Goal: Information Seeking & Learning: Learn about a topic

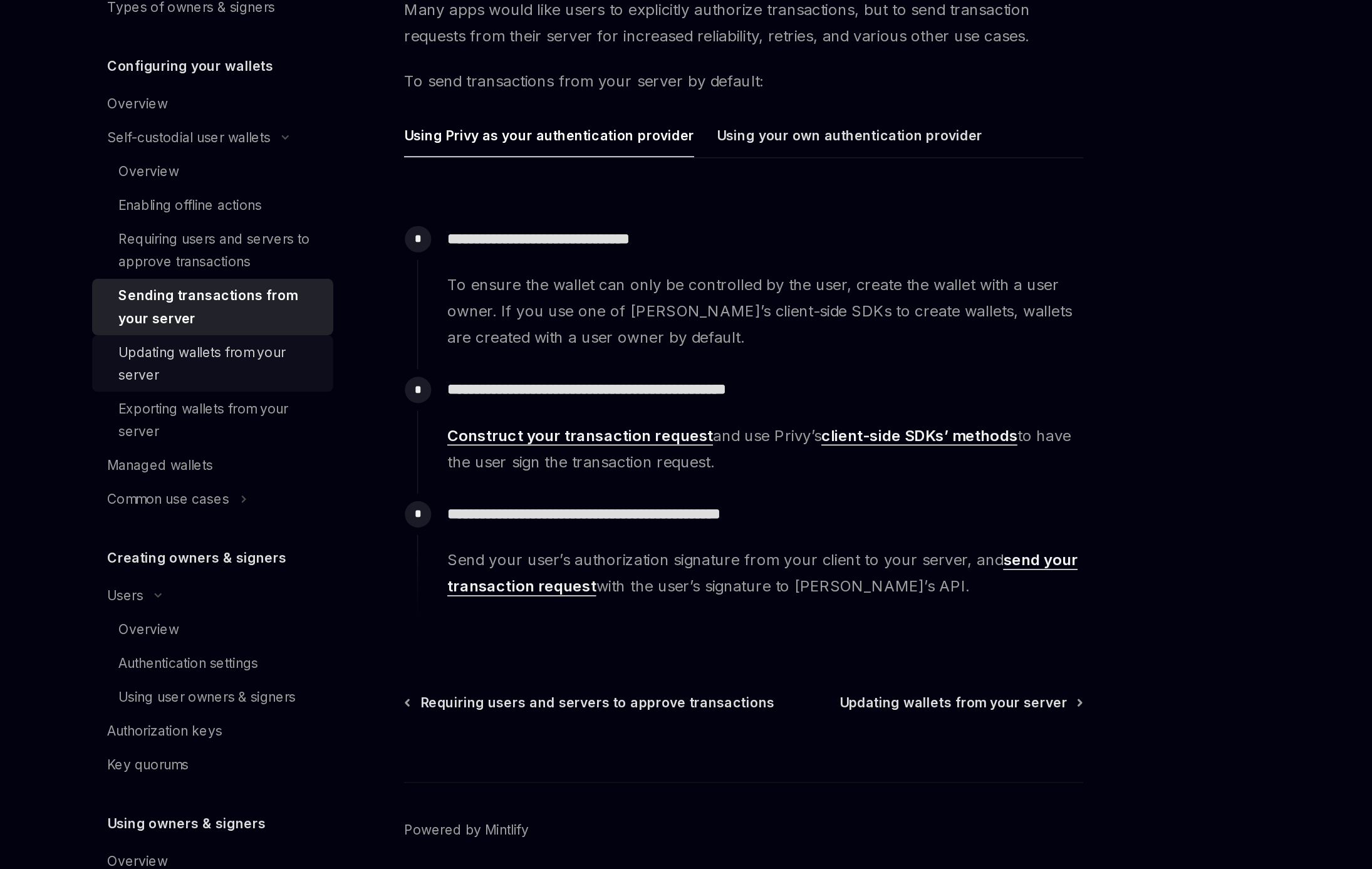
click at [347, 432] on div "Updating wallets from your server" at bounding box center [329, 425] width 135 height 30
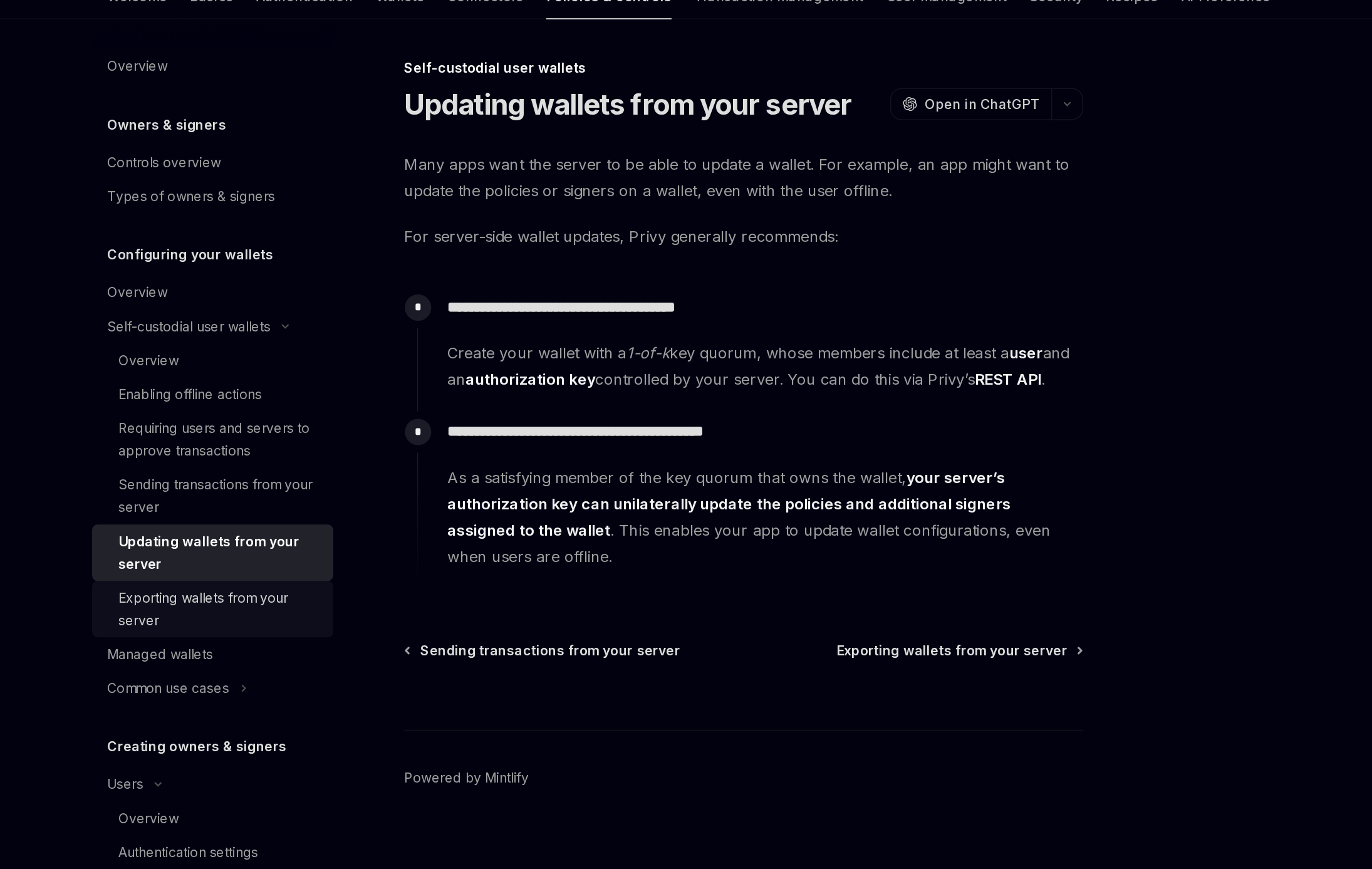
click at [329, 456] on div "Exporting wallets from your server" at bounding box center [329, 462] width 135 height 30
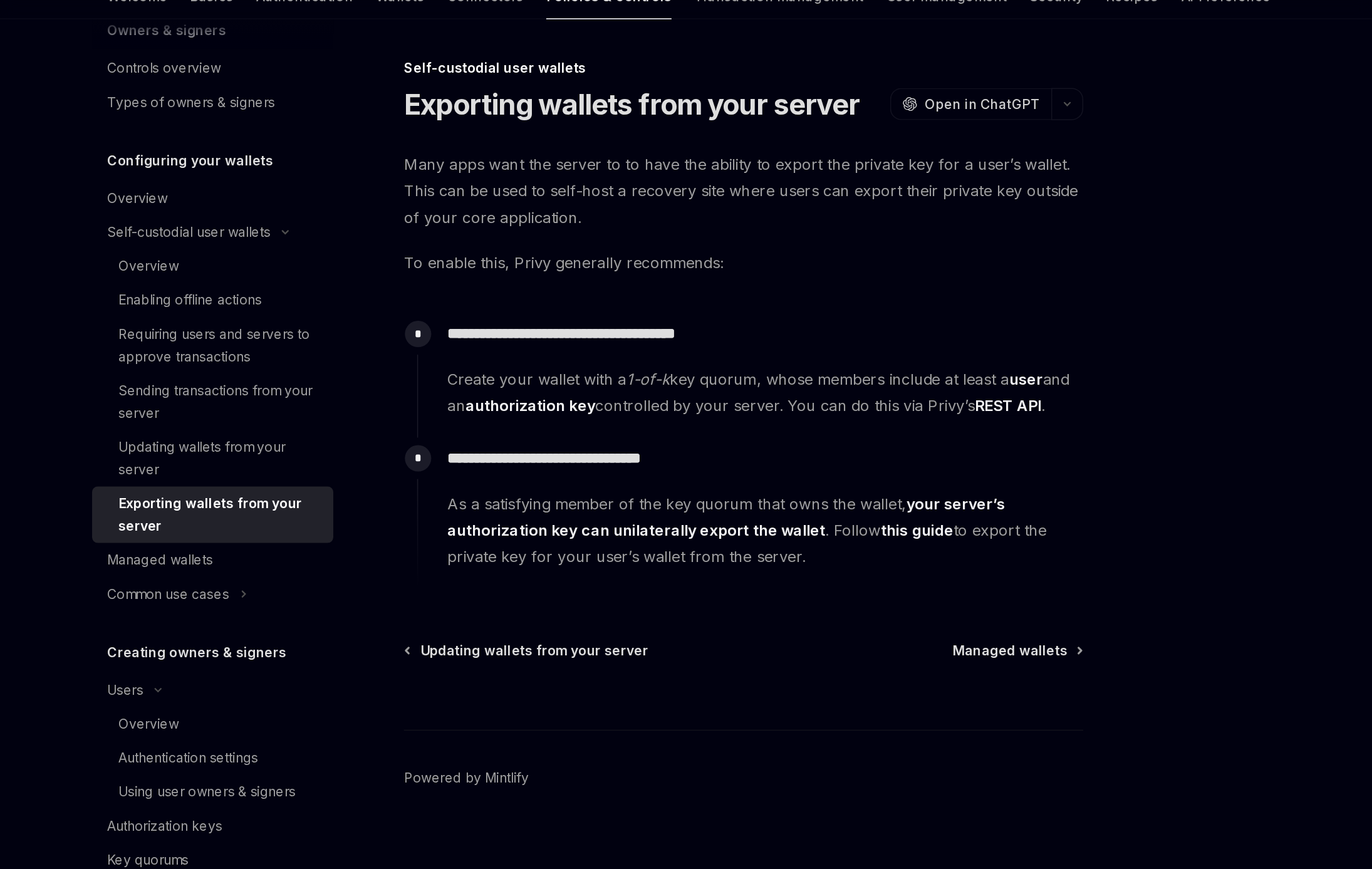
scroll to position [64, 0]
click at [320, 423] on div "Managed wallets" at bounding box center [290, 427] width 70 height 15
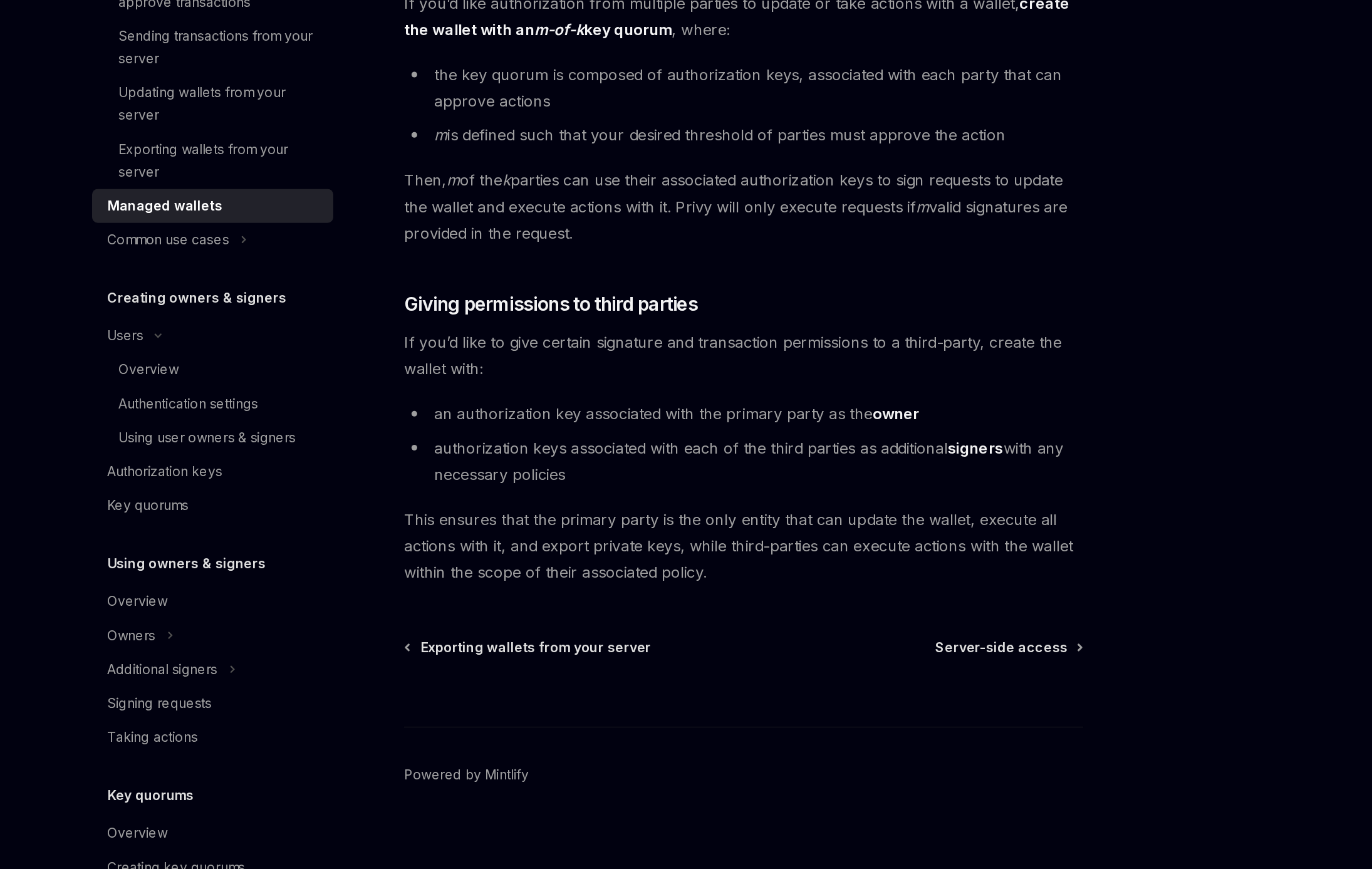
scroll to position [306, 0]
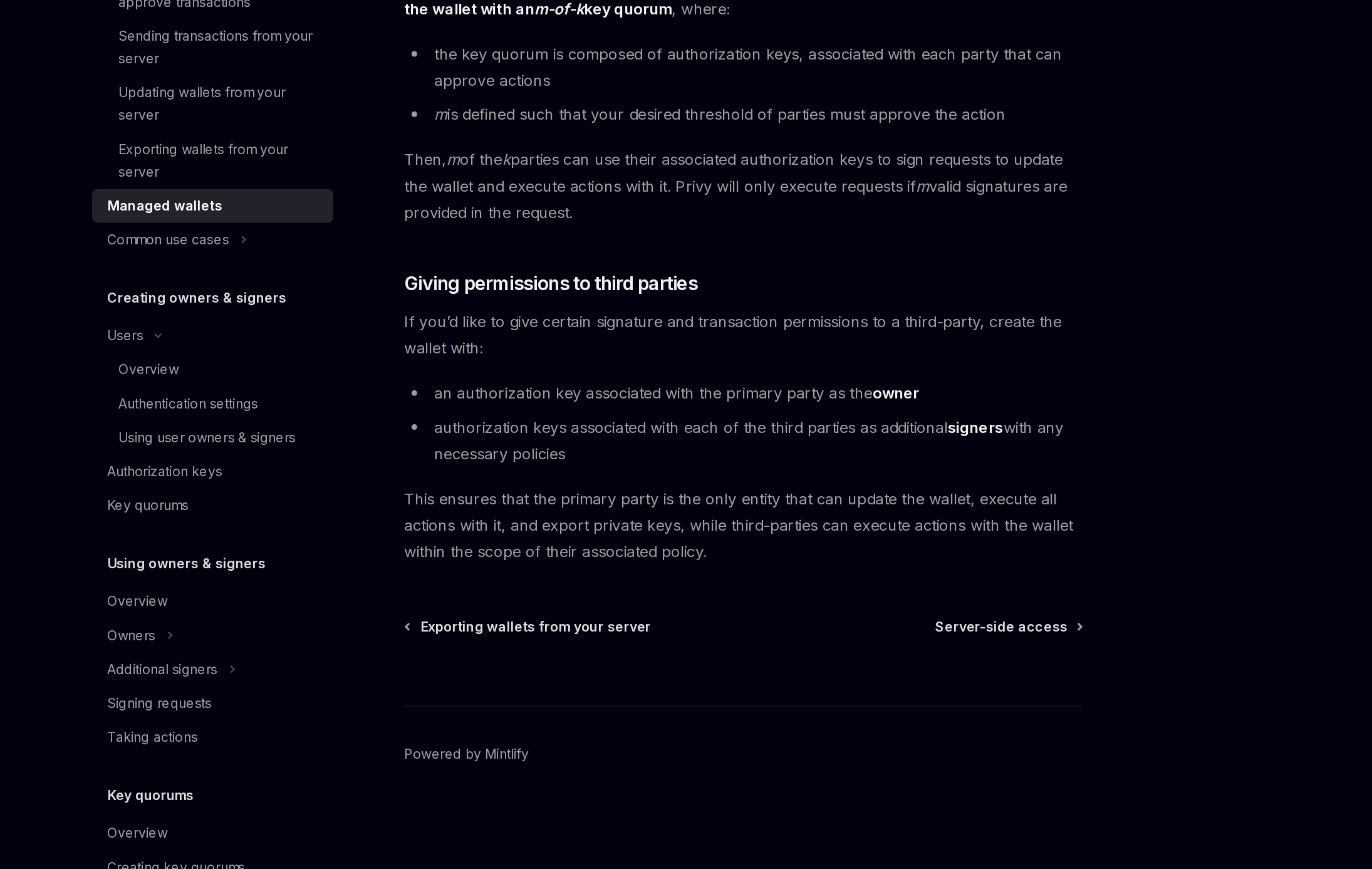
click at [692, 617] on span "This ensures that the primary party is the only entity that can update the wall…" at bounding box center [678, 640] width 451 height 52
click at [314, 456] on div "Common use cases" at bounding box center [295, 450] width 81 height 15
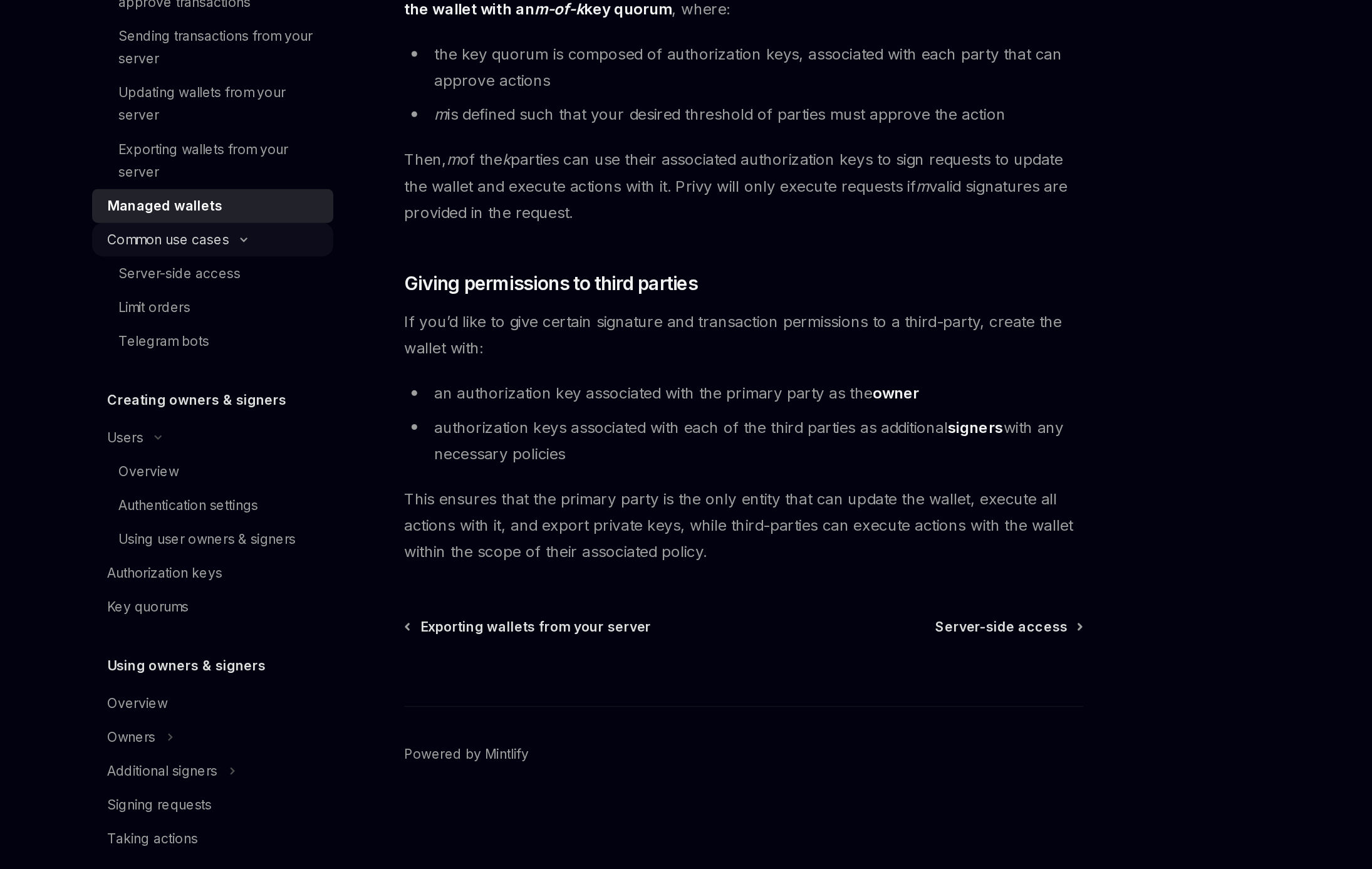
type textarea "*"
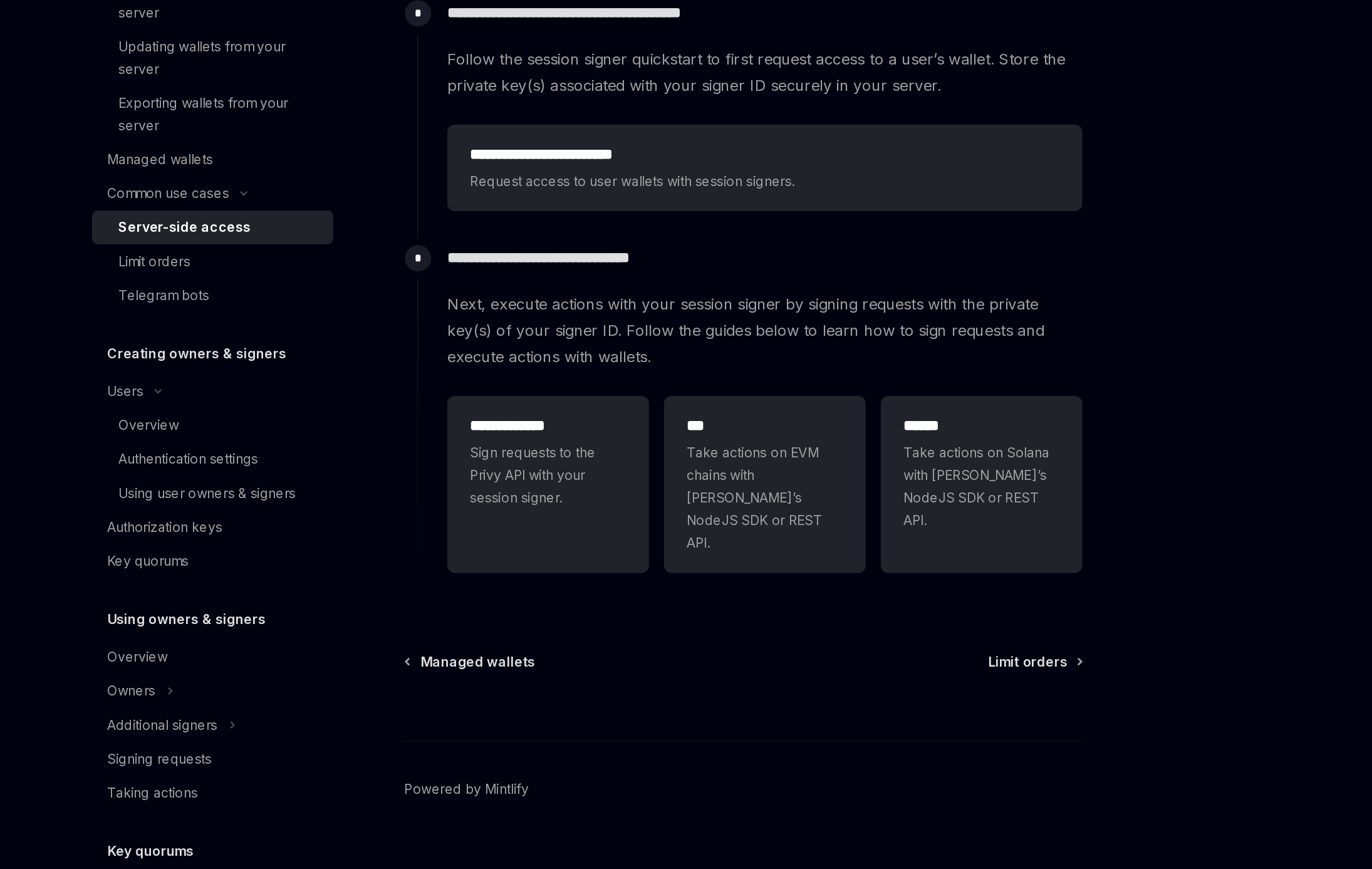
scroll to position [69, 0]
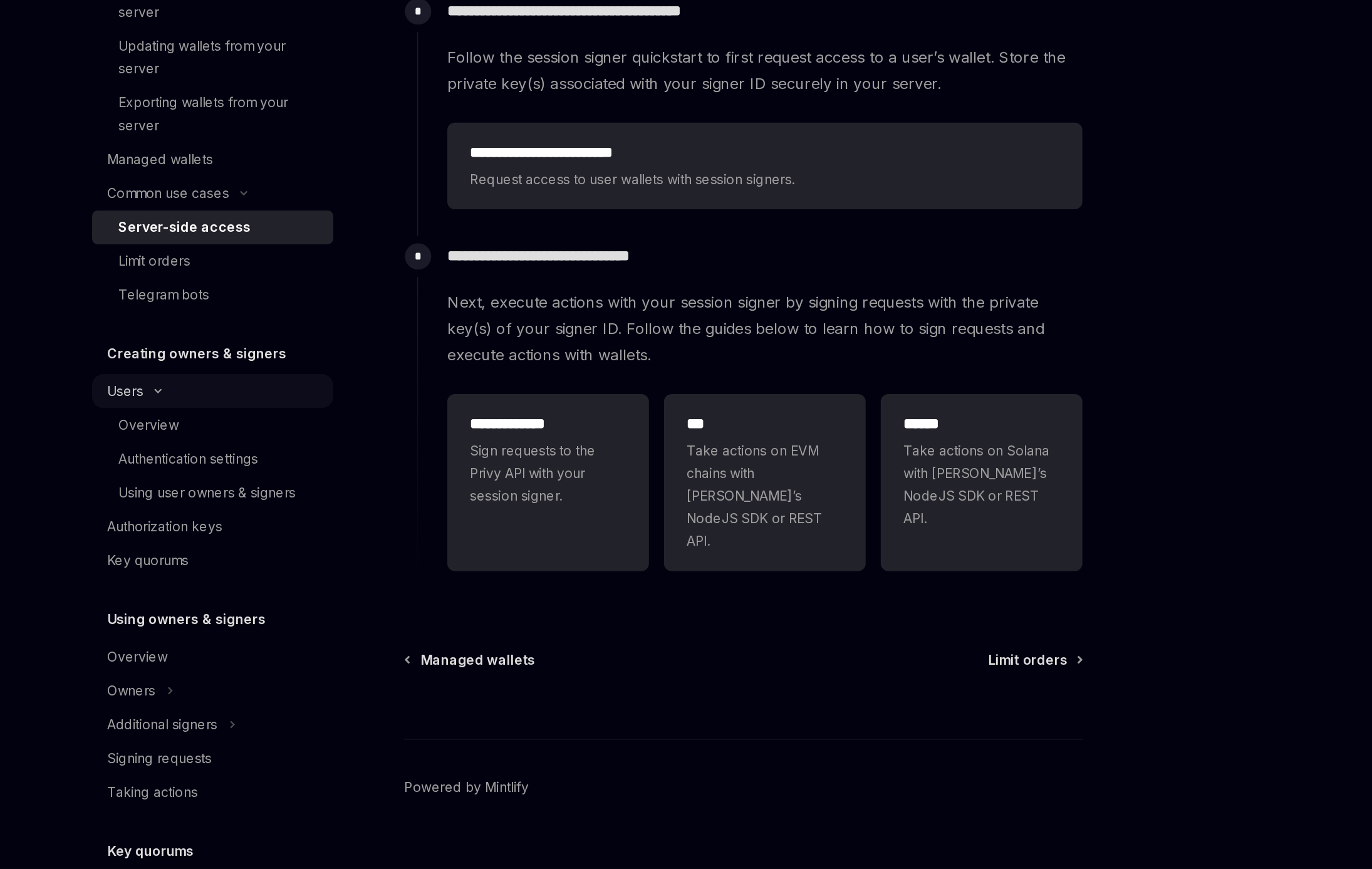
click at [278, 549] on div "Users" at bounding box center [267, 551] width 24 height 15
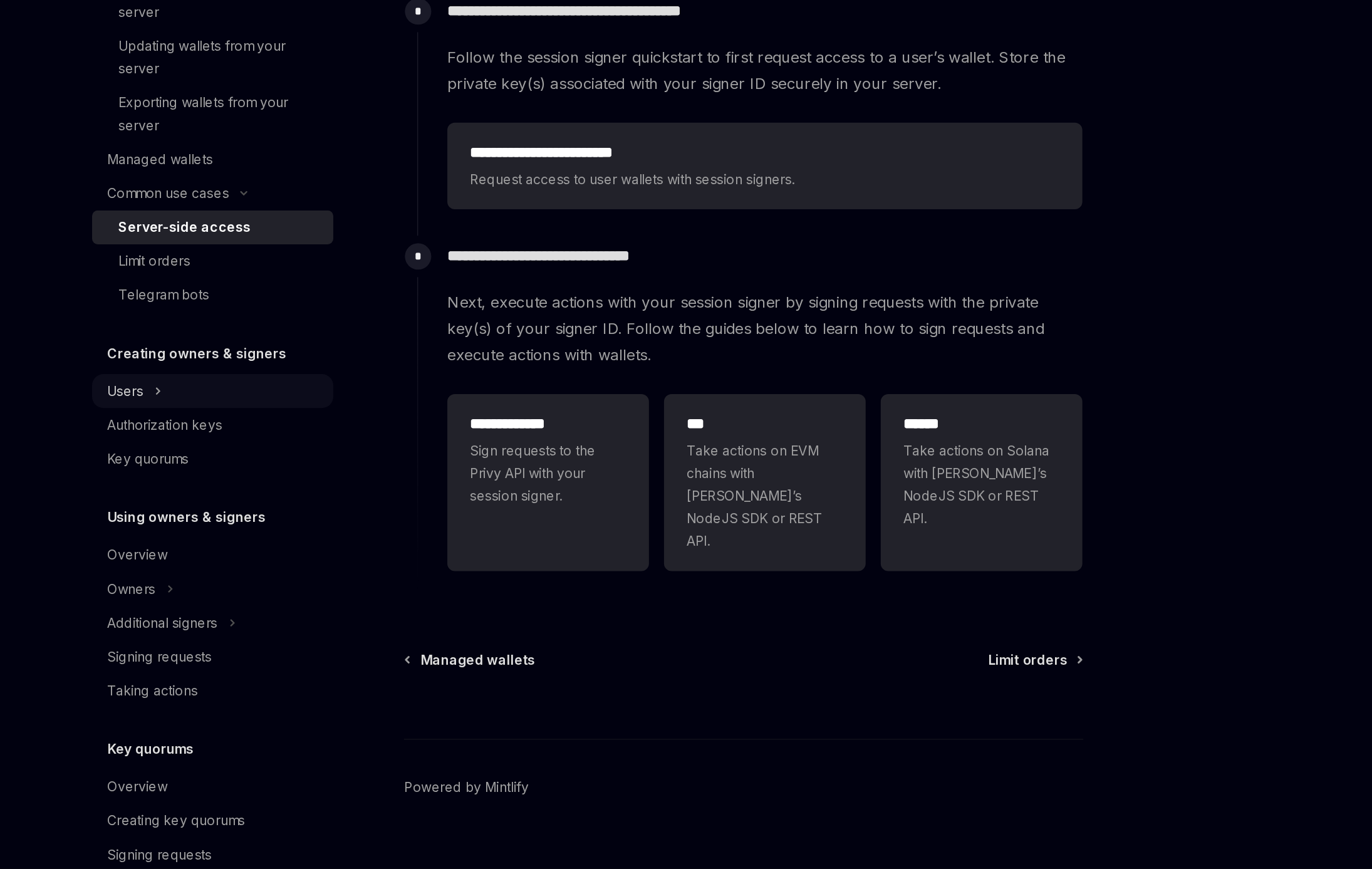
click at [305, 555] on button "Users" at bounding box center [325, 551] width 160 height 23
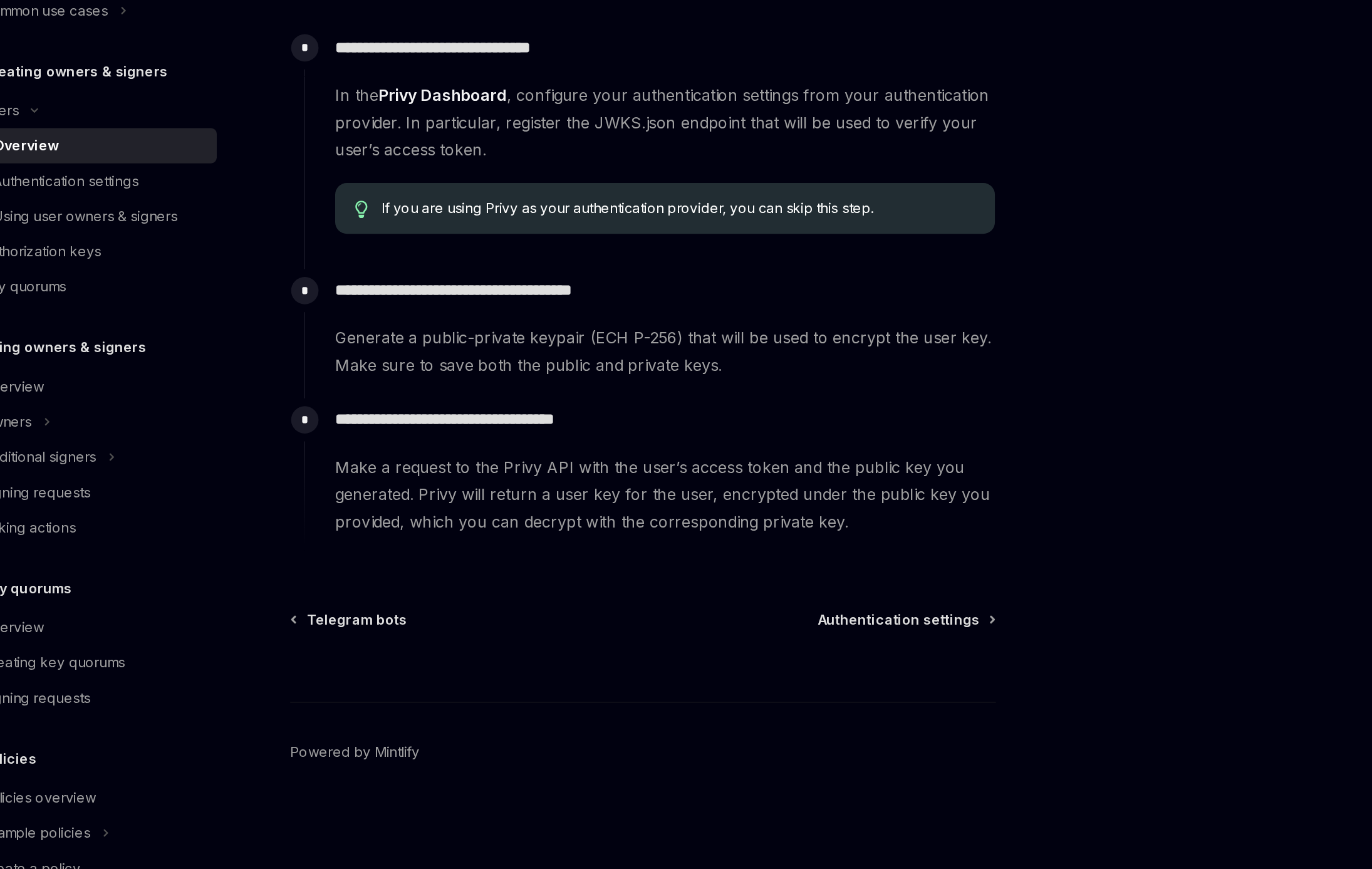
scroll to position [142, 0]
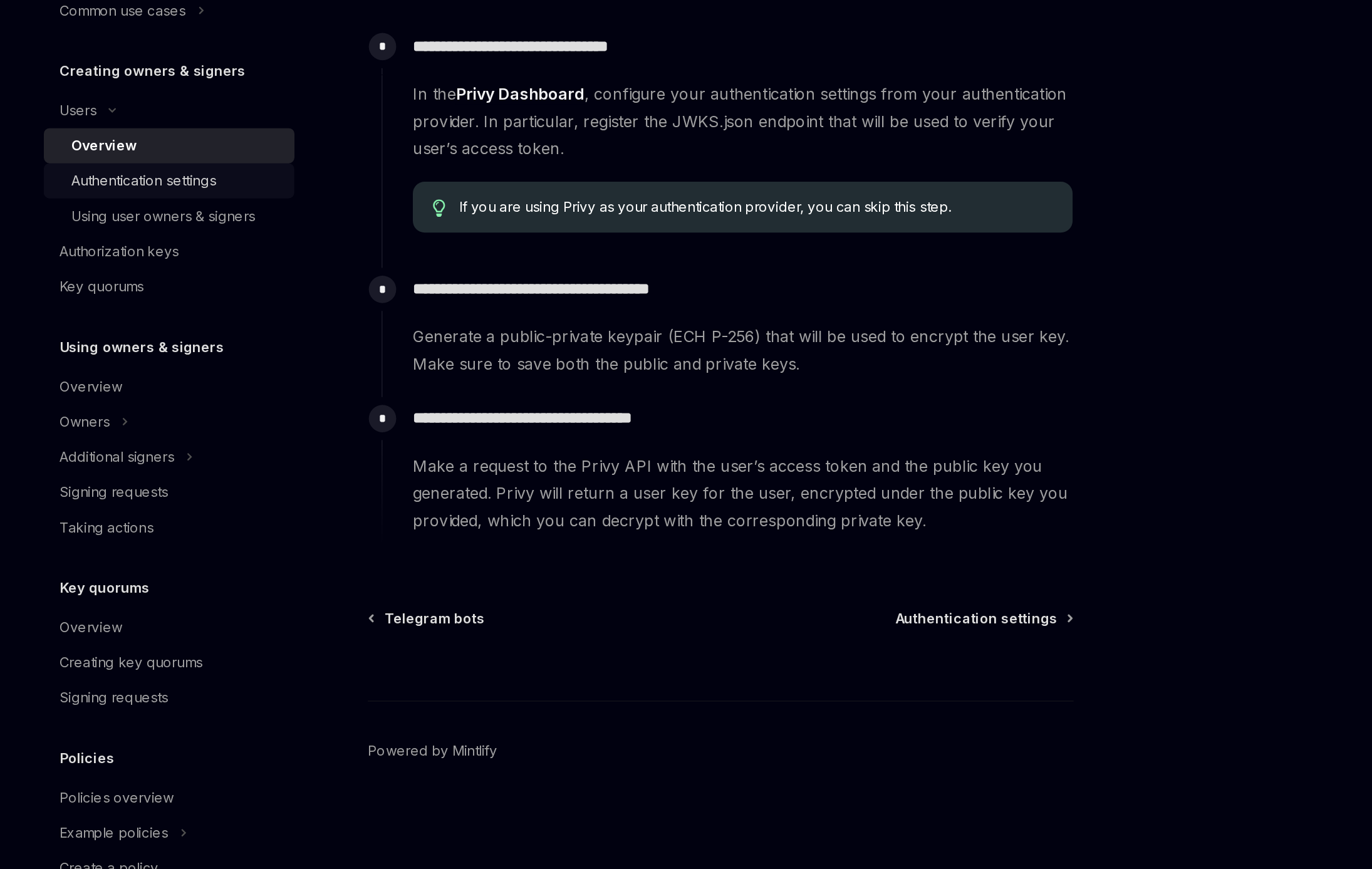
click at [318, 434] on div "Authentication settings" at bounding box center [308, 428] width 93 height 15
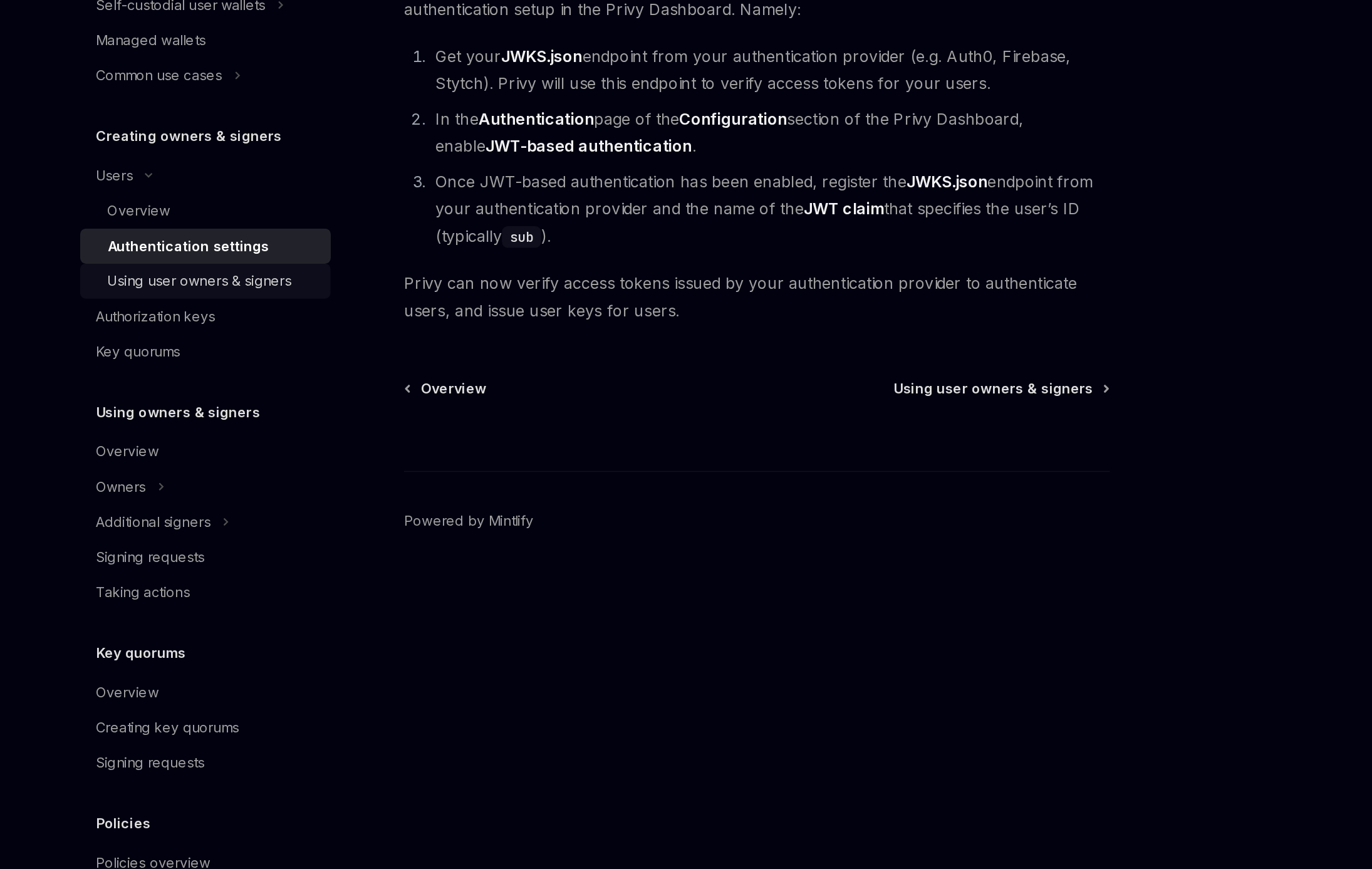
click at [364, 459] on link "Using user owners & signers" at bounding box center [325, 451] width 160 height 23
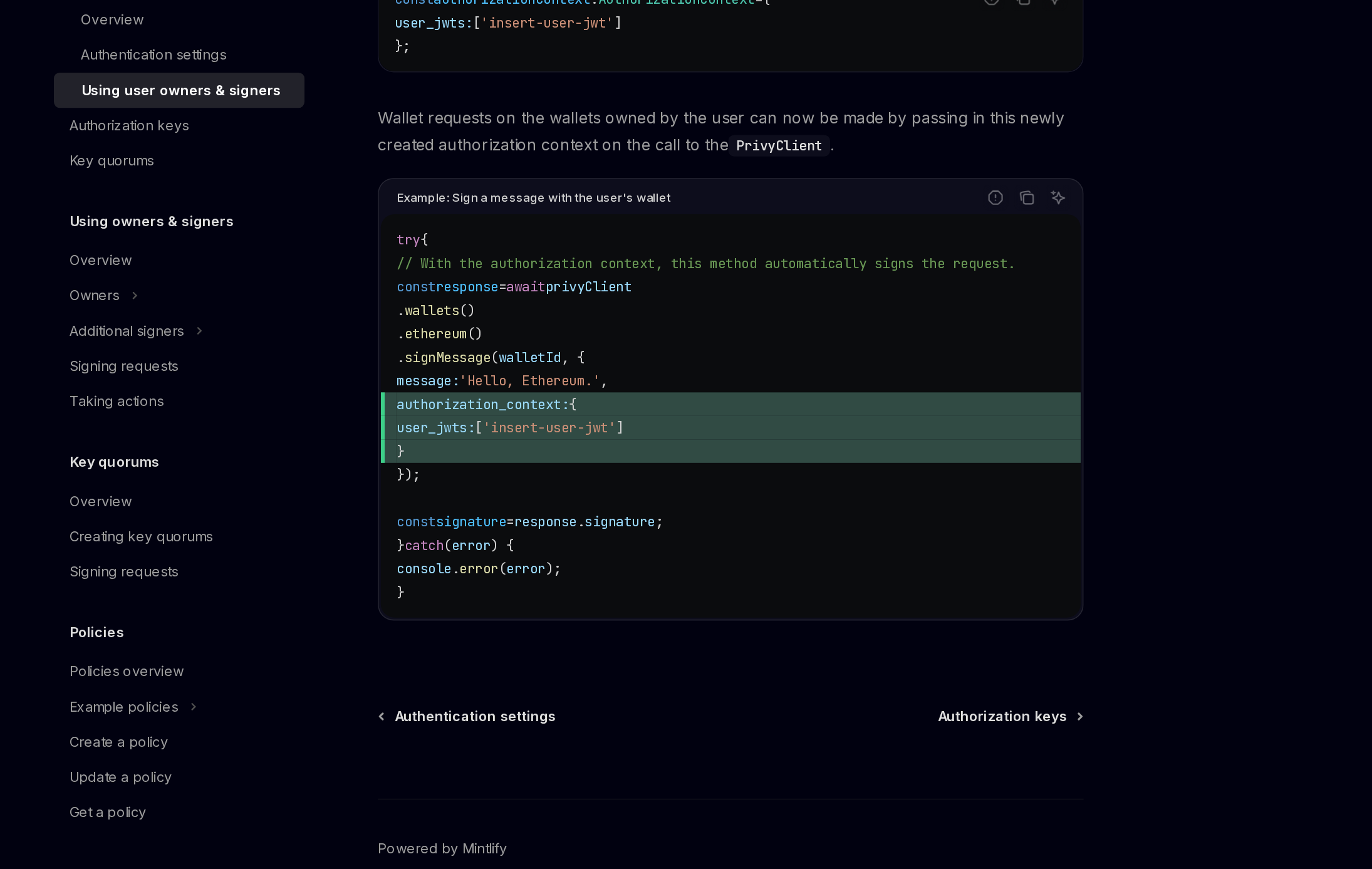
scroll to position [389, 0]
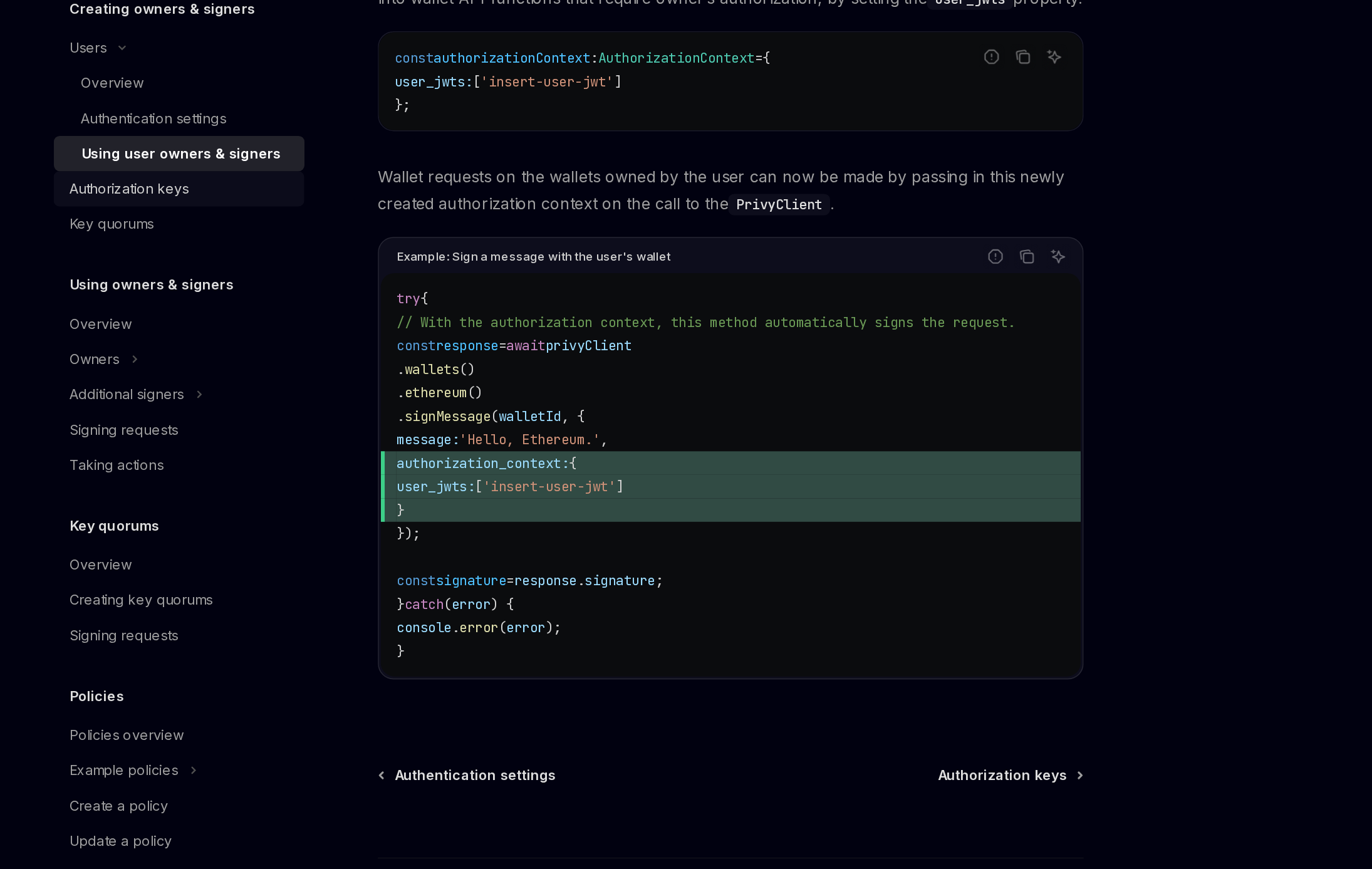
click at [321, 396] on div "Authorization keys" at bounding box center [293, 392] width 76 height 15
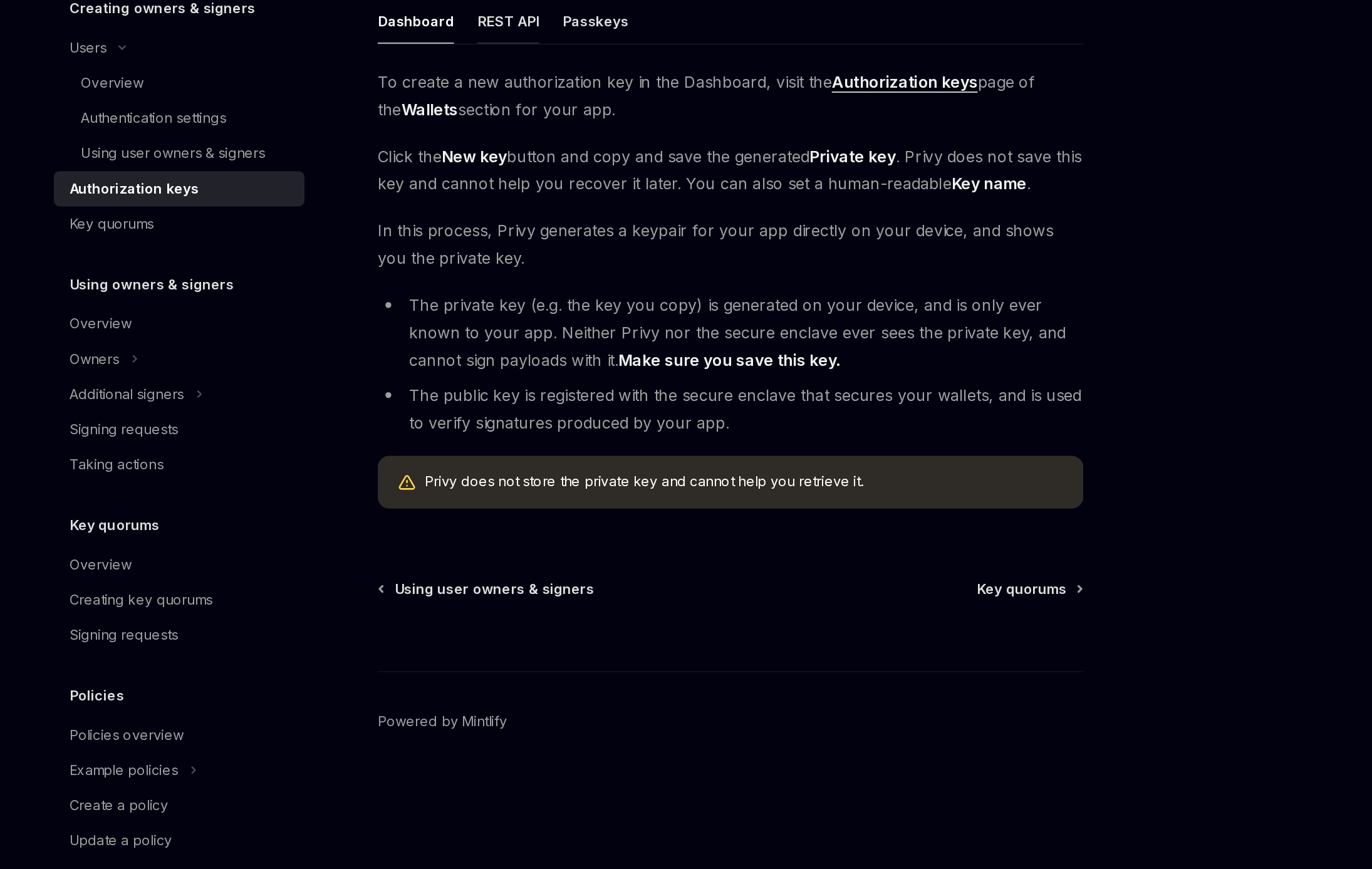
click at [523, 295] on div "REST API" at bounding box center [536, 285] width 40 height 30
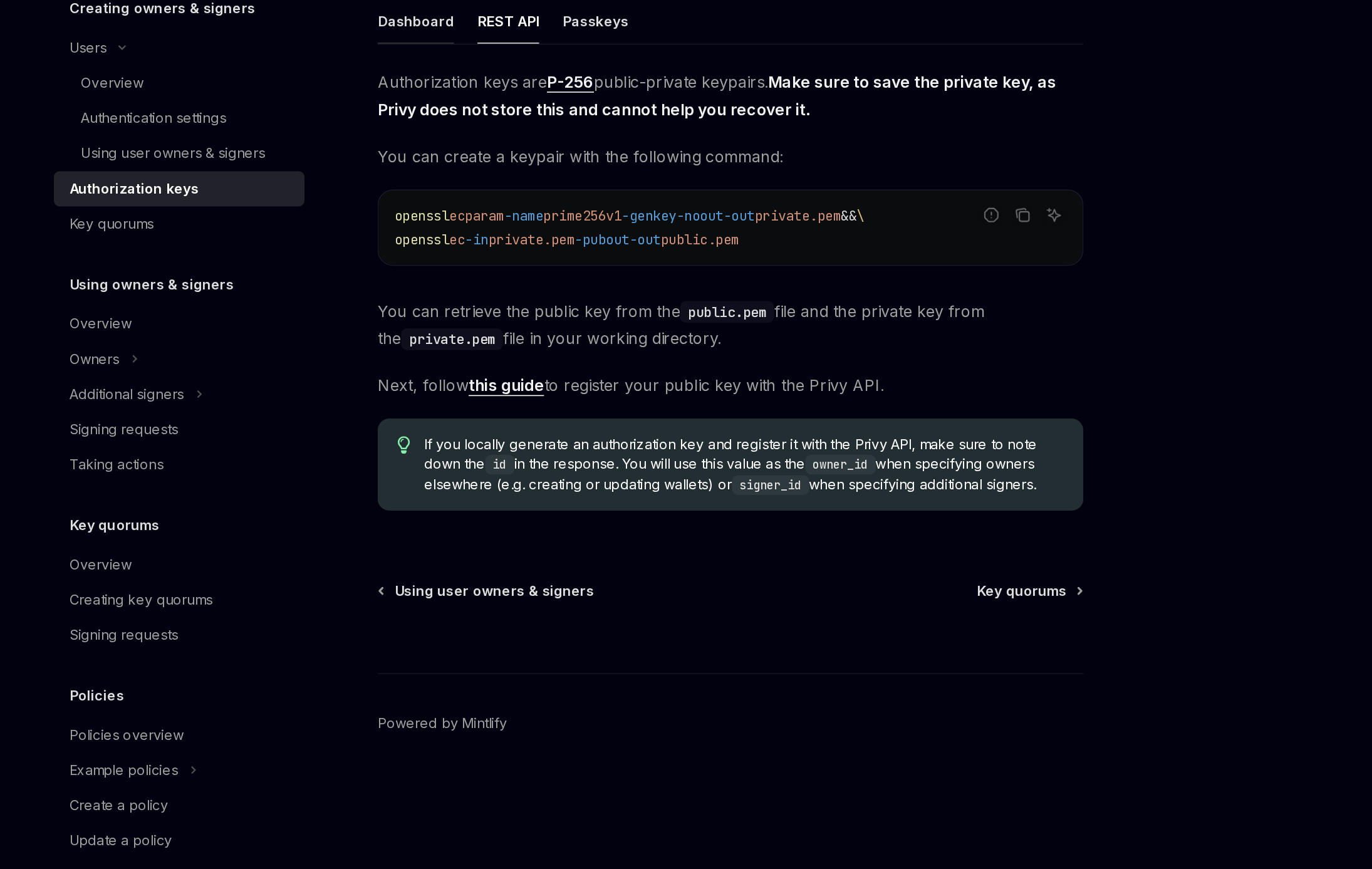
click at [475, 290] on div "Dashboard" at bounding box center [476, 285] width 49 height 30
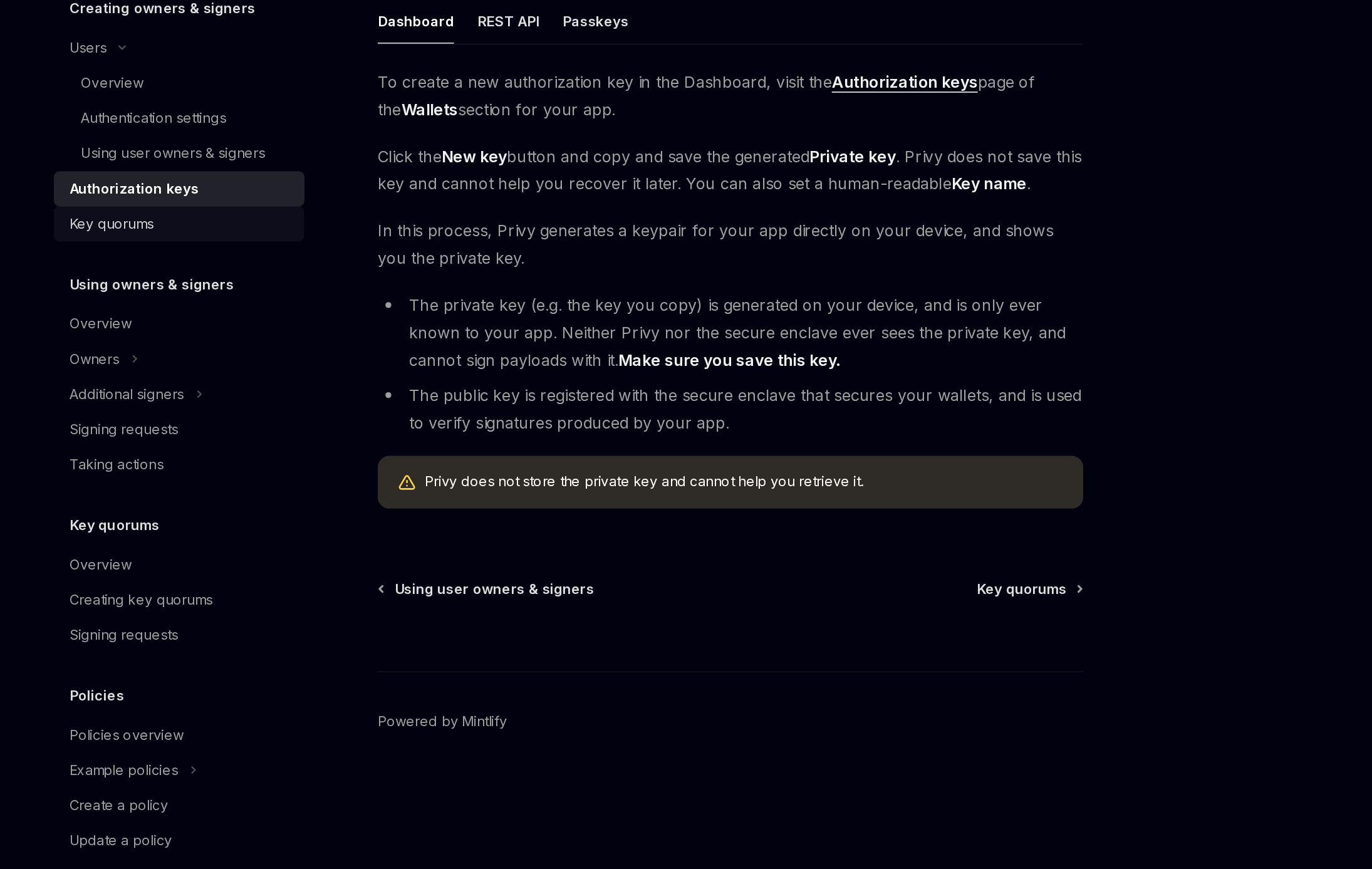
click at [325, 418] on div "Key quorums" at bounding box center [326, 415] width 143 height 15
type textarea "*"
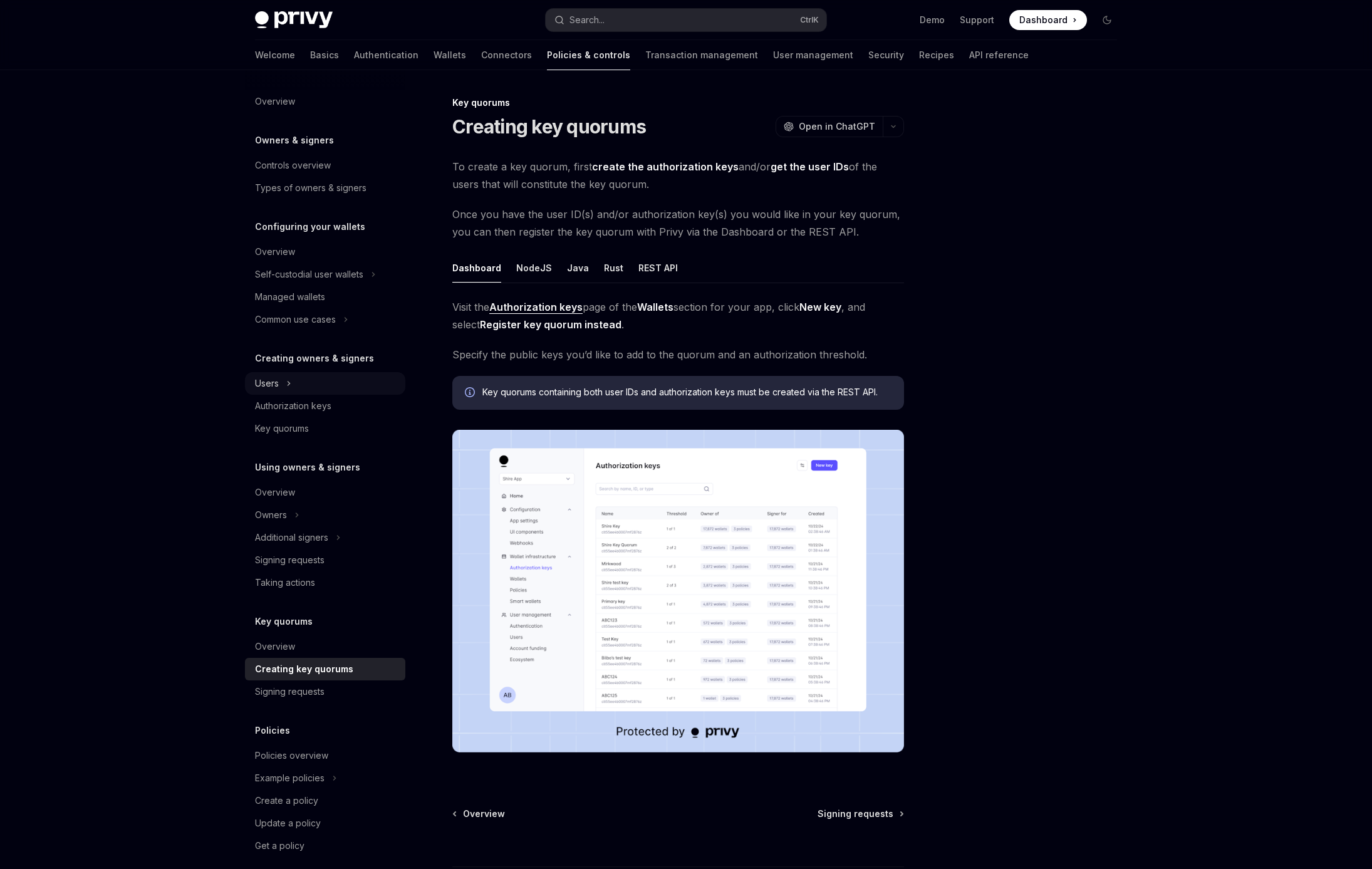
click at [290, 381] on icon "Toggle Users section" at bounding box center [288, 383] width 5 height 15
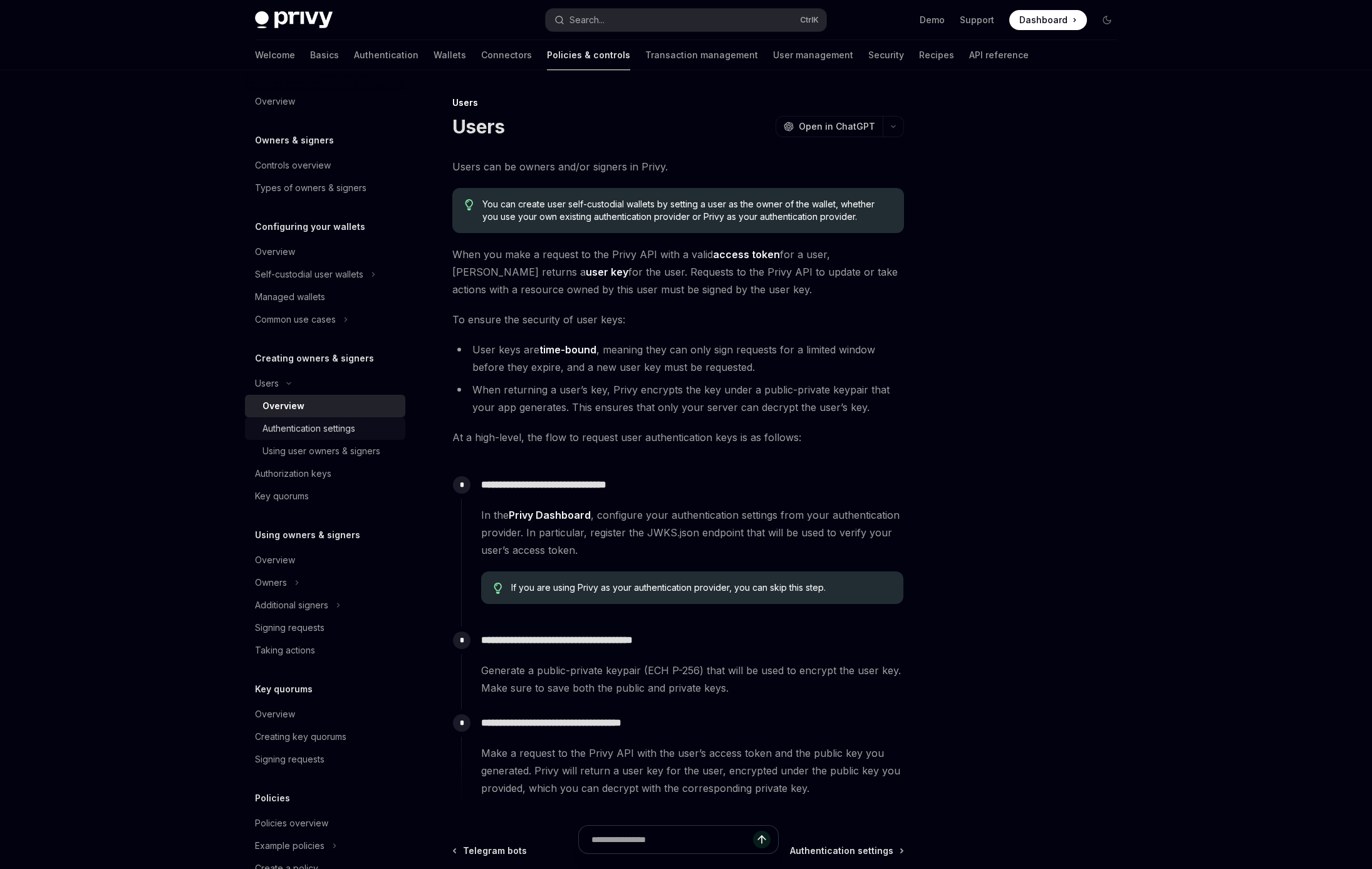
scroll to position [81, 0]
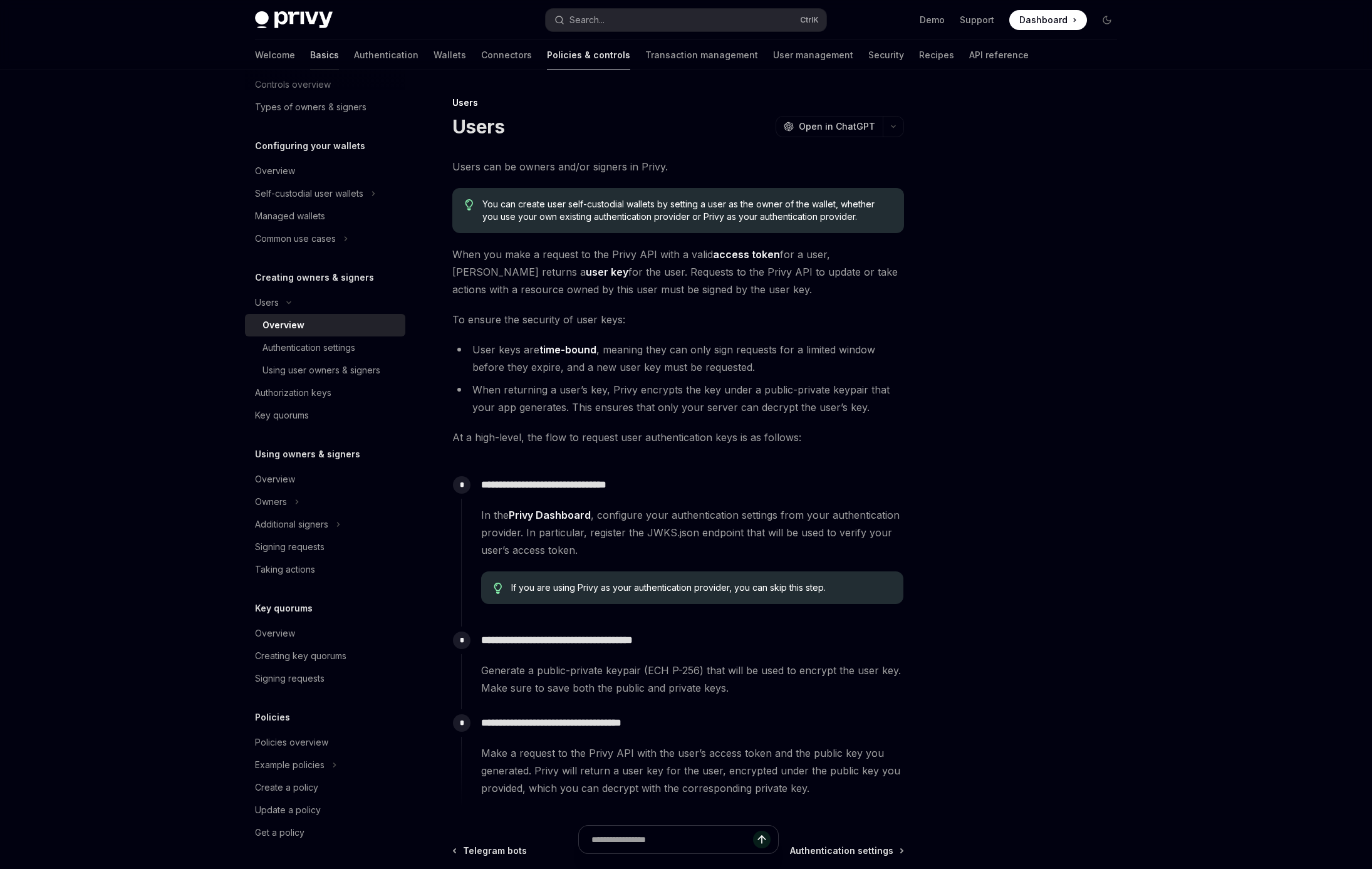
click at [310, 59] on link "Basics" at bounding box center [324, 55] width 29 height 30
type textarea "*"
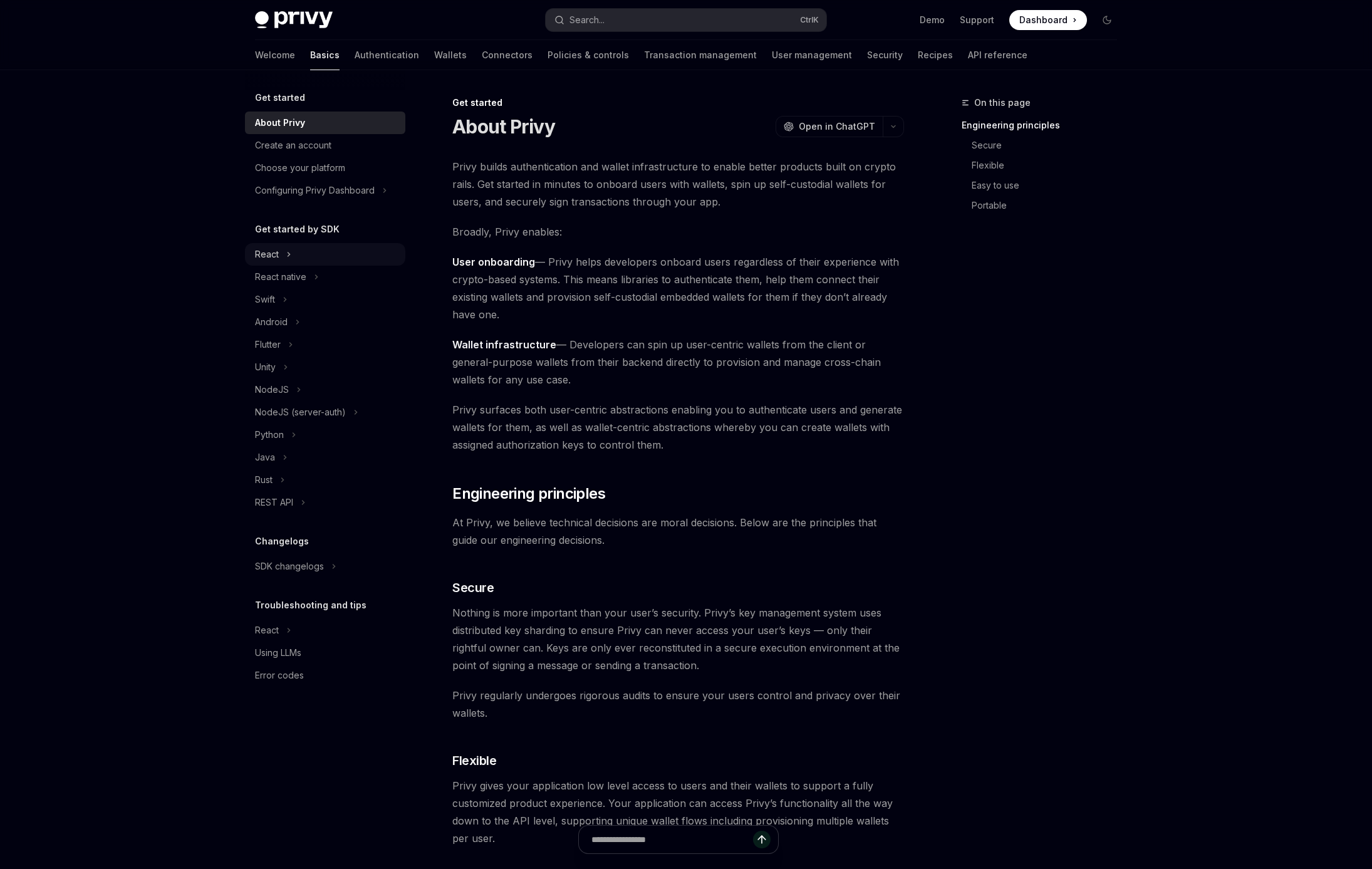
click at [302, 255] on button "React" at bounding box center [325, 254] width 160 height 23
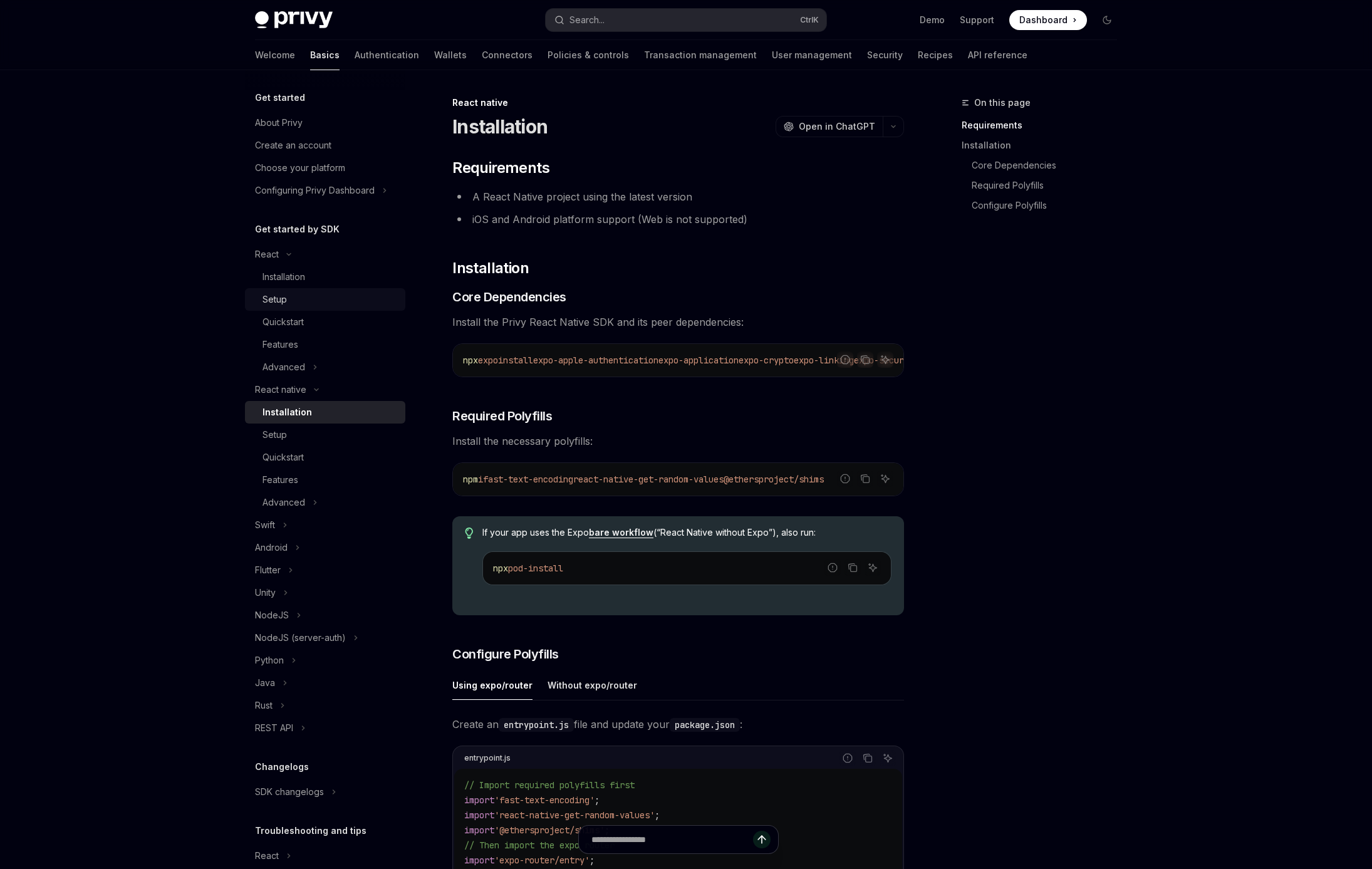
click at [317, 295] on div "Setup" at bounding box center [329, 299] width 135 height 15
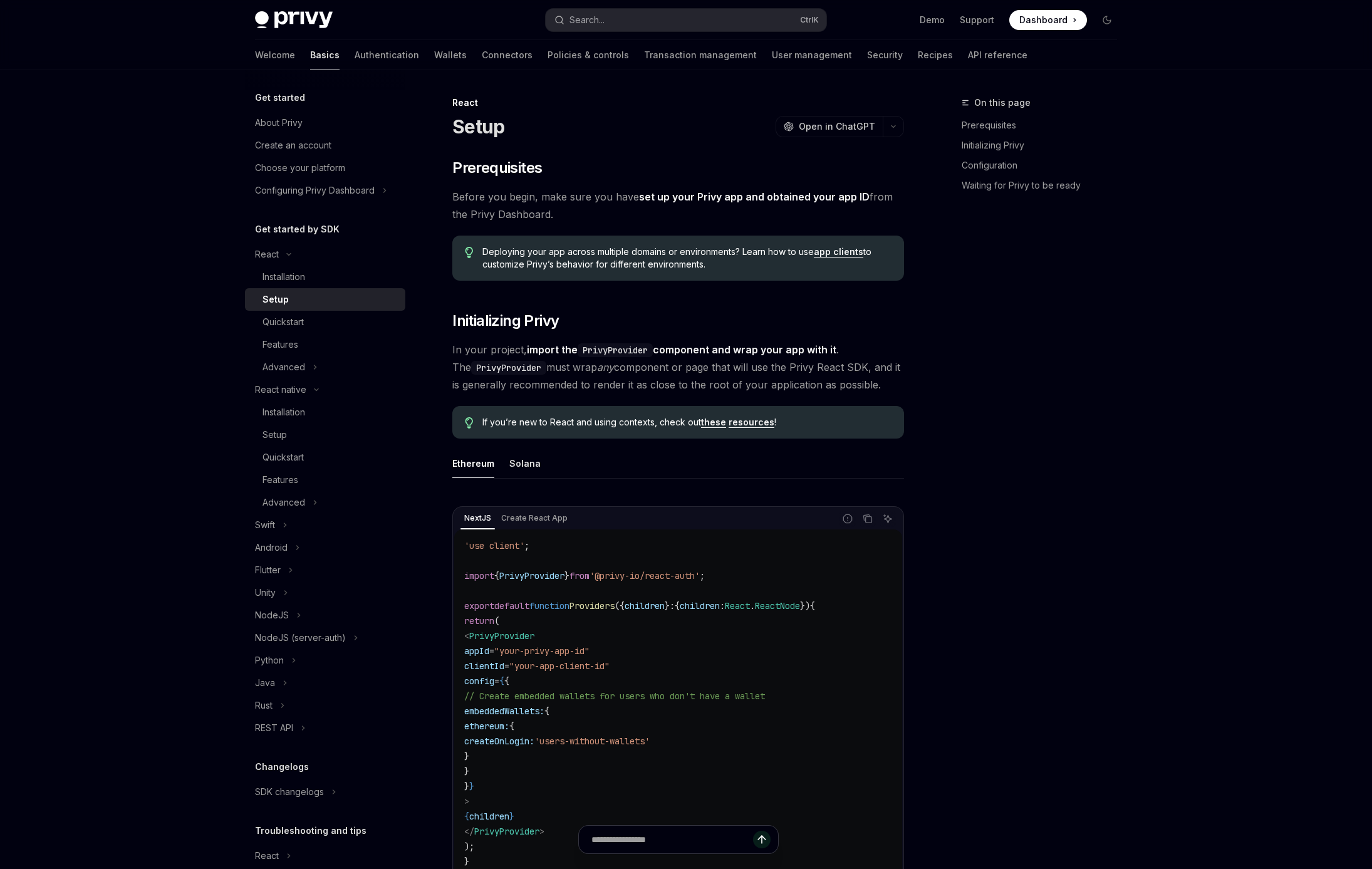
type textarea "*"
click at [800, 131] on div "OpenAI Open in ChatGPT" at bounding box center [829, 126] width 91 height 13
